Goal: Task Accomplishment & Management: Manage account settings

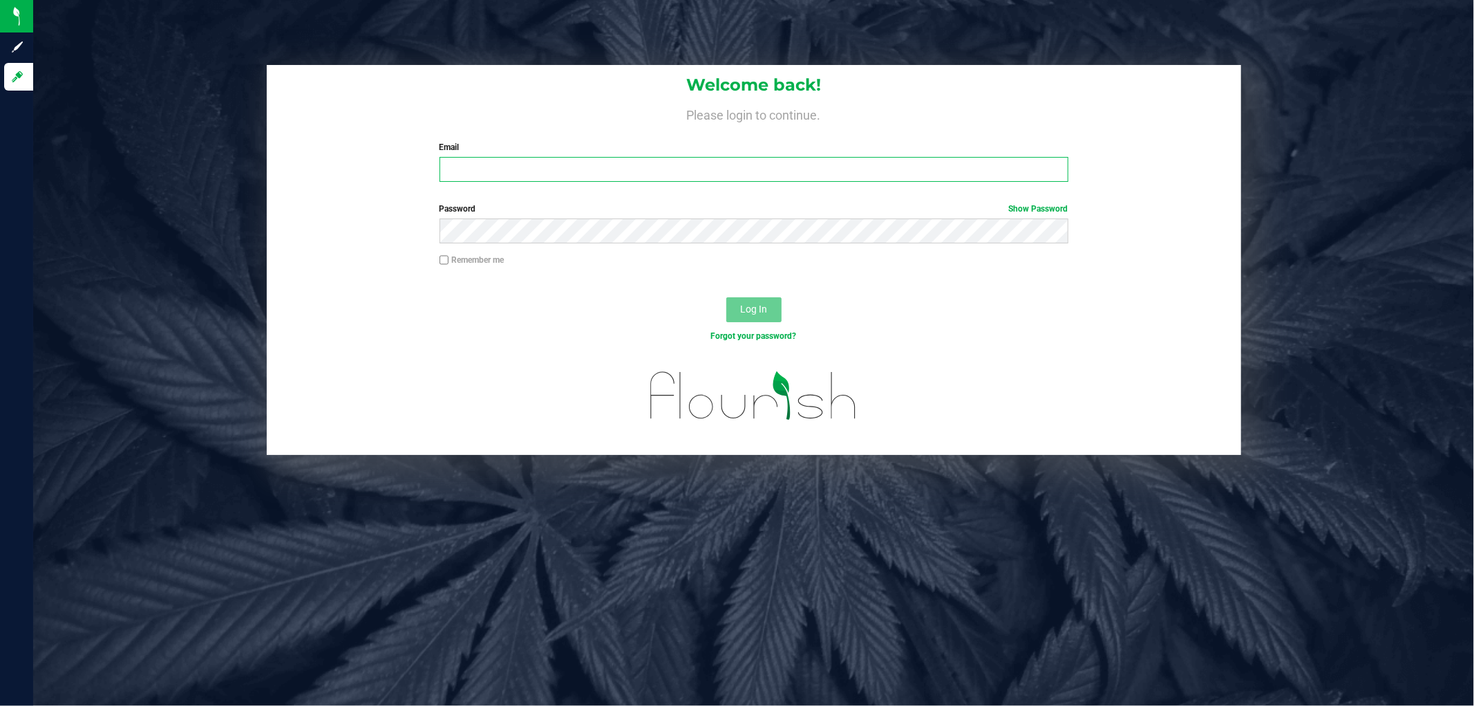
click at [572, 175] on input "Email" at bounding box center [753, 169] width 629 height 25
click at [726, 297] on button "Log In" at bounding box center [753, 309] width 55 height 25
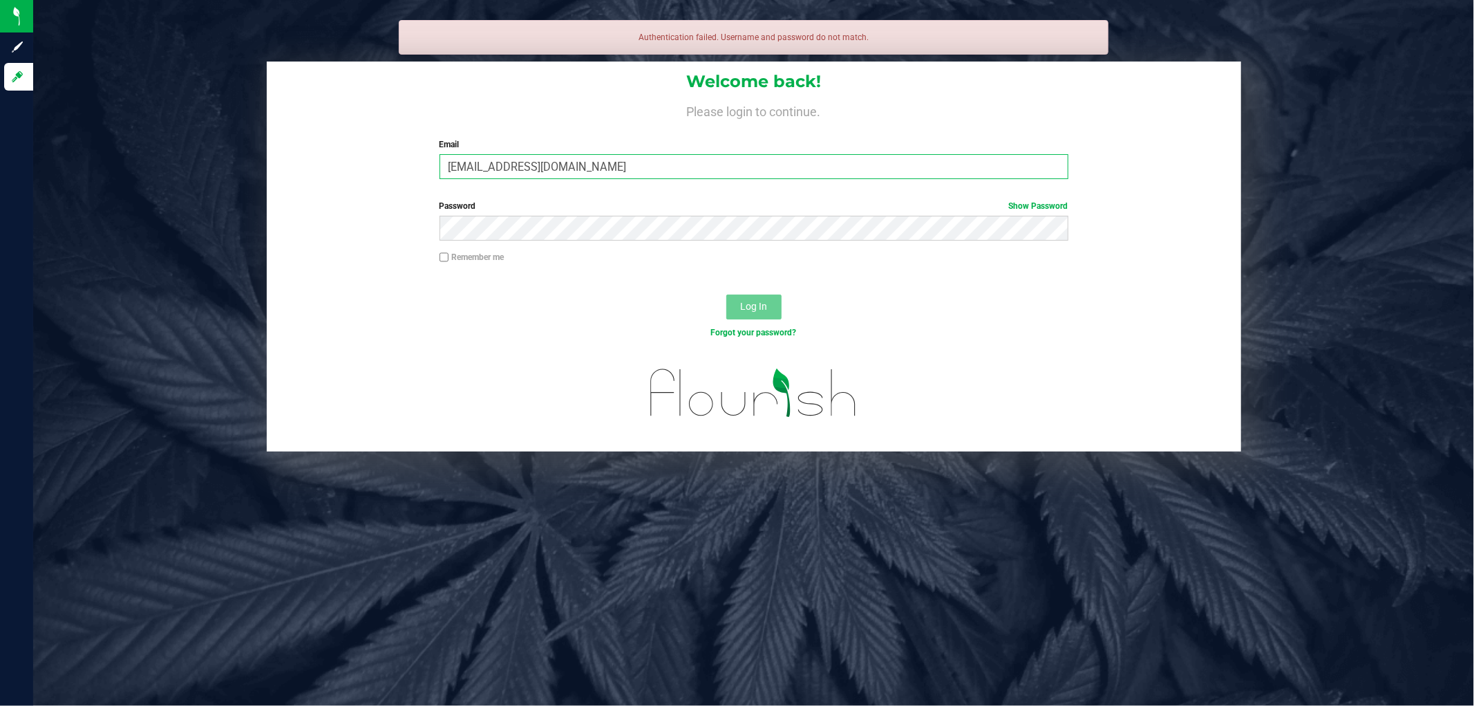
click at [501, 164] on input "[EMAIL_ADDRESS][DOMAIN_NAME]" at bounding box center [753, 166] width 629 height 25
click at [481, 164] on input "[EMAIL_ADDRESS][DOMAIN_NAME]" at bounding box center [753, 166] width 629 height 25
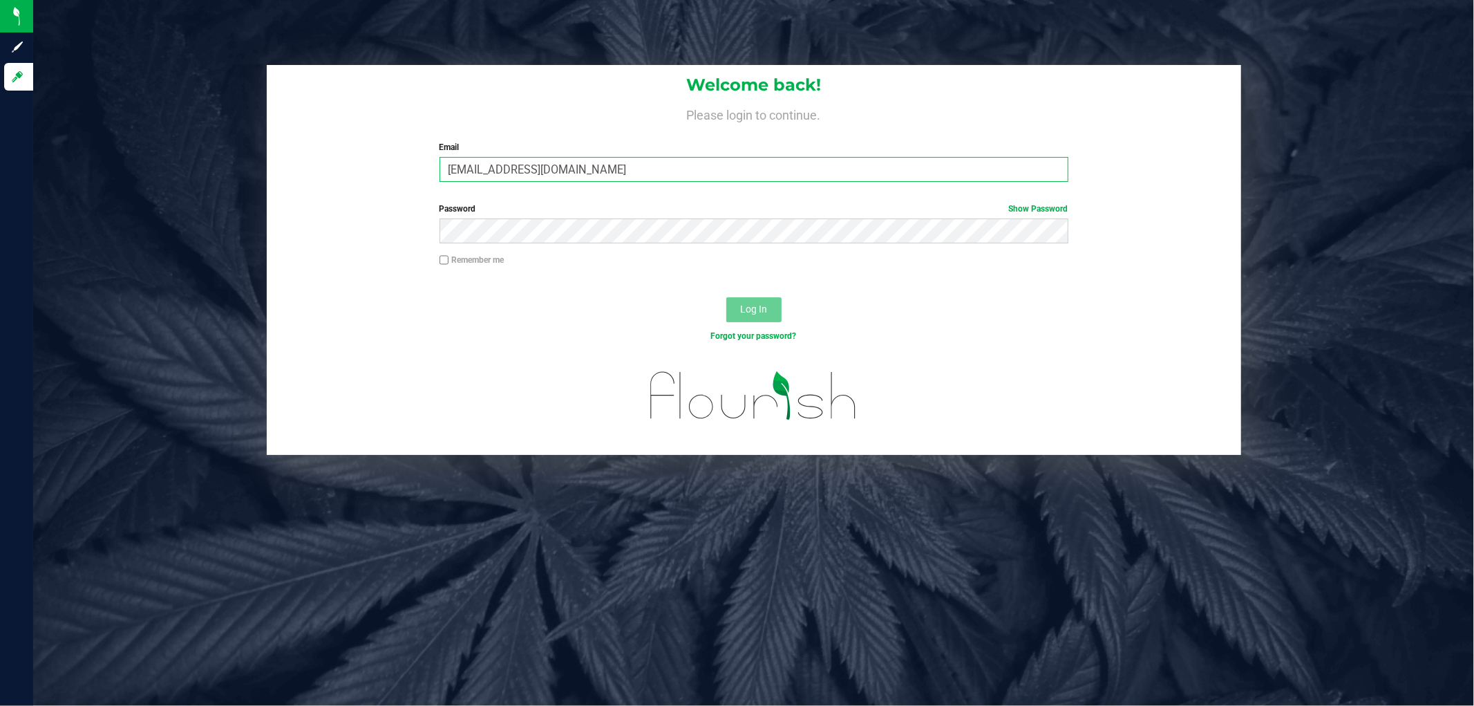
type input "[EMAIL_ADDRESS][DOMAIN_NAME]"
click at [726, 297] on button "Log In" at bounding box center [753, 309] width 55 height 25
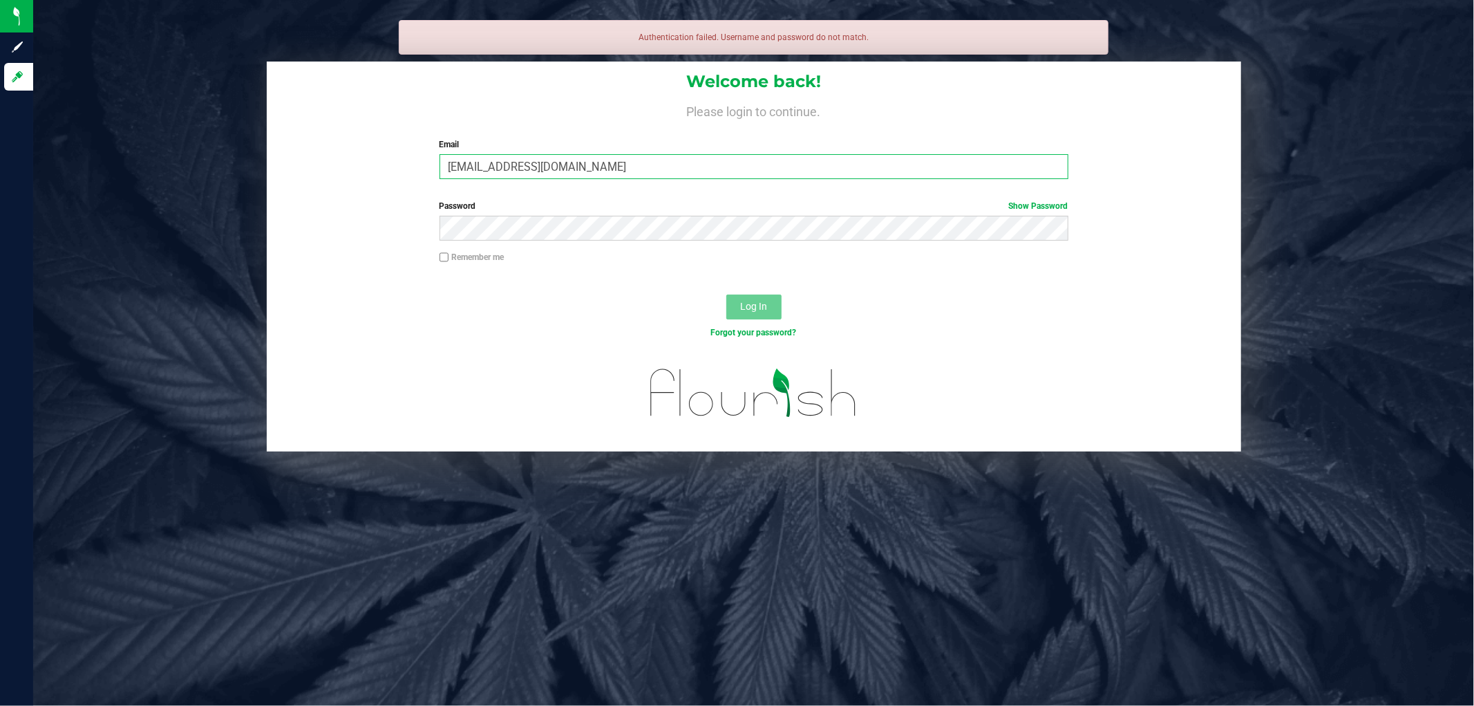
click at [581, 162] on input "[EMAIL_ADDRESS][DOMAIN_NAME]" at bounding box center [753, 166] width 629 height 25
click at [600, 166] on input "[EMAIL_ADDRESS][DOMAIN_NAME]" at bounding box center [753, 166] width 629 height 25
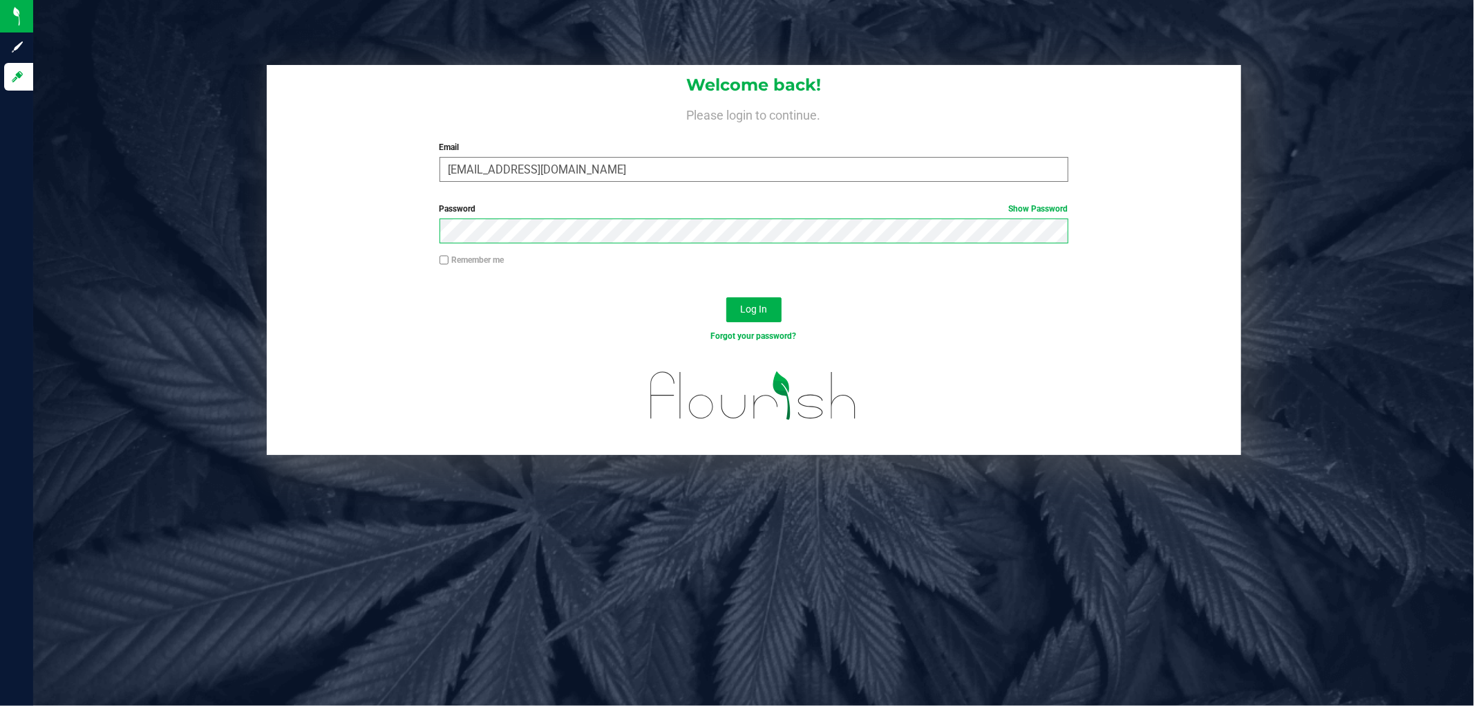
click at [726, 297] on button "Log In" at bounding box center [753, 309] width 55 height 25
